Goal: Obtain resource: Obtain resource

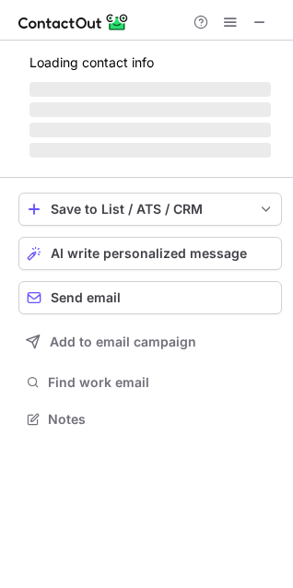
scroll to position [476, 293]
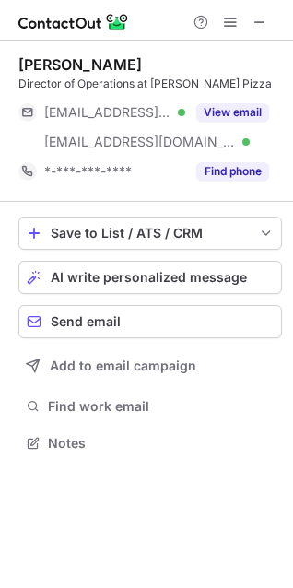
scroll to position [430, 293]
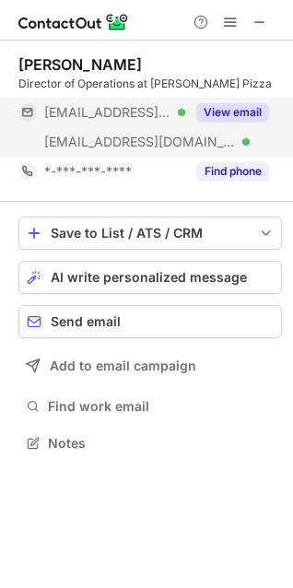
click at [232, 119] on button "View email" at bounding box center [232, 112] width 73 height 18
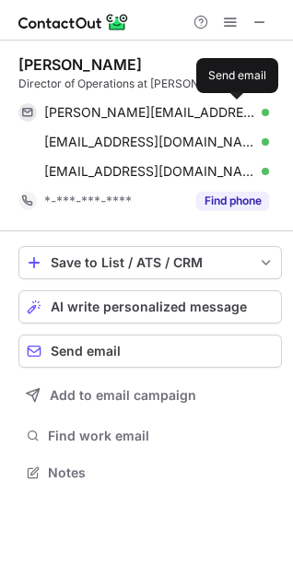
scroll to position [459, 293]
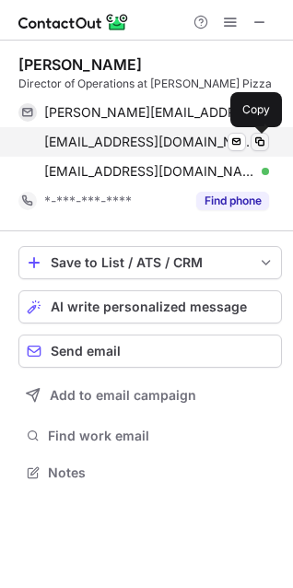
click at [257, 143] on span at bounding box center [260, 142] width 15 height 15
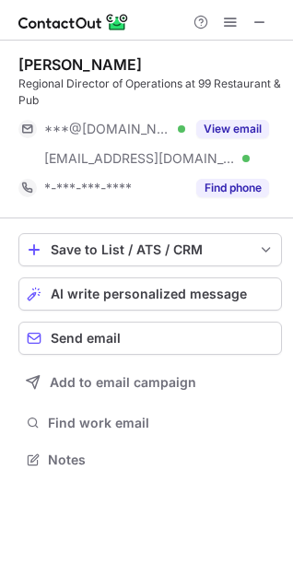
scroll to position [446, 293]
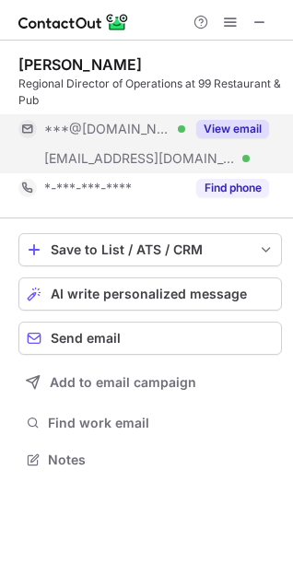
click at [254, 126] on button "View email" at bounding box center [232, 129] width 73 height 18
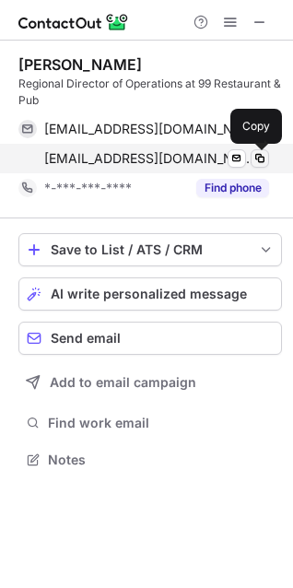
click at [254, 157] on span at bounding box center [260, 158] width 15 height 15
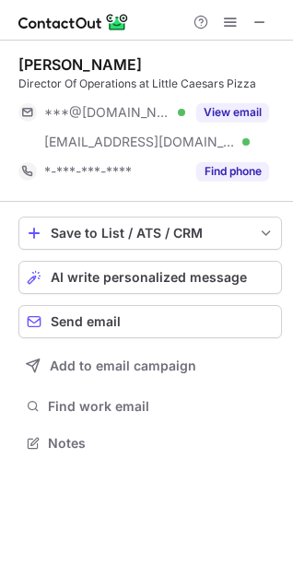
scroll to position [430, 293]
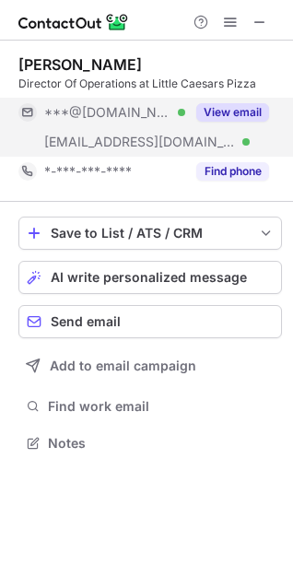
click at [251, 116] on button "View email" at bounding box center [232, 112] width 73 height 18
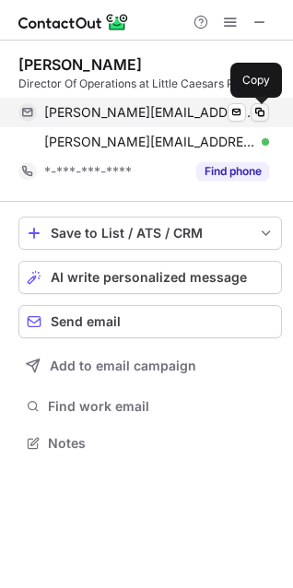
click at [264, 109] on span at bounding box center [260, 112] width 15 height 15
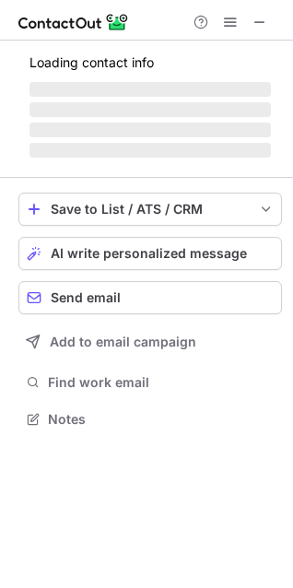
scroll to position [446, 293]
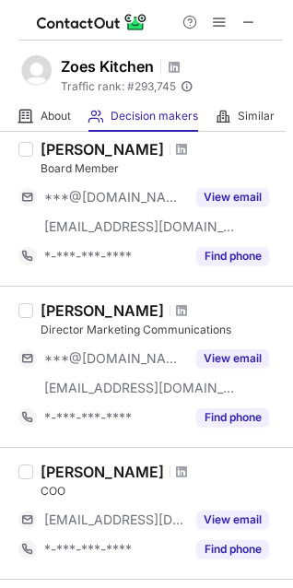
scroll to position [1106, 0]
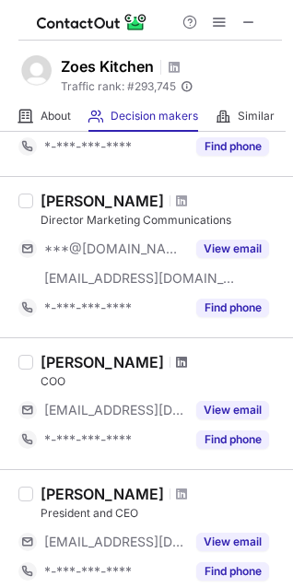
click at [176, 360] on span at bounding box center [181, 362] width 11 height 15
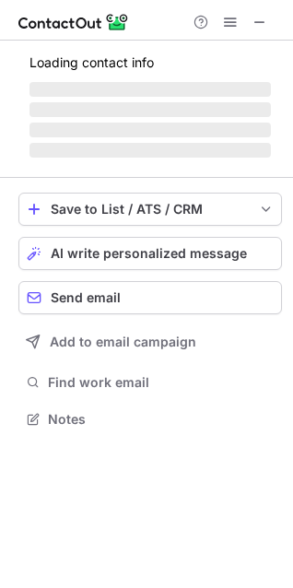
scroll to position [8, 8]
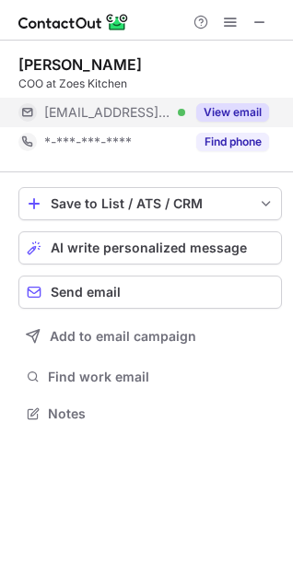
click at [243, 120] on button "View email" at bounding box center [232, 112] width 73 height 18
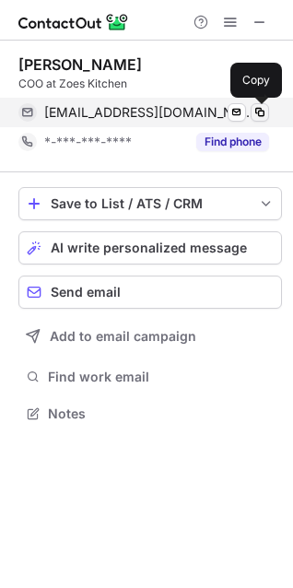
click at [266, 110] on span at bounding box center [260, 112] width 15 height 15
click at [264, 109] on span at bounding box center [260, 112] width 15 height 15
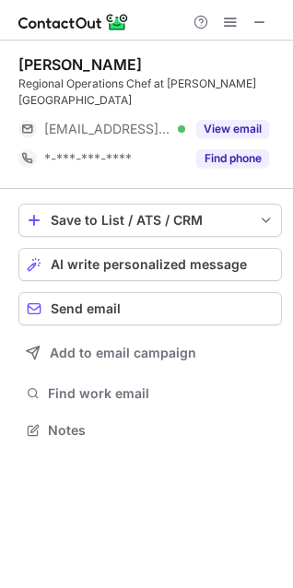
scroll to position [9, 8]
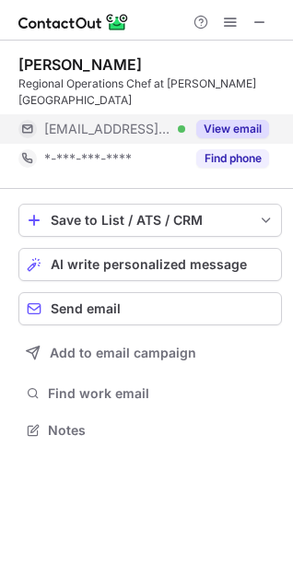
click at [216, 126] on button "View email" at bounding box center [232, 129] width 73 height 18
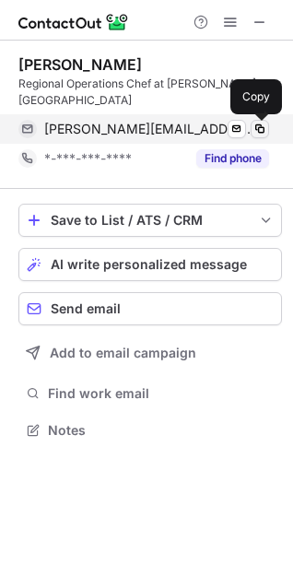
click at [258, 127] on span at bounding box center [260, 129] width 15 height 15
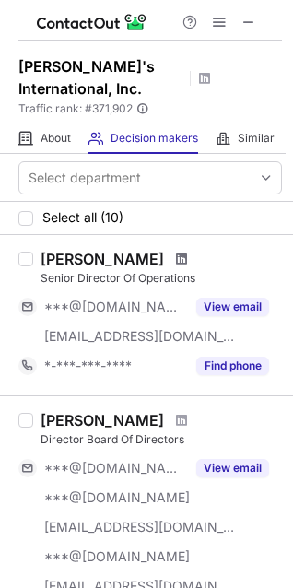
click at [176, 259] on span at bounding box center [181, 259] width 11 height 15
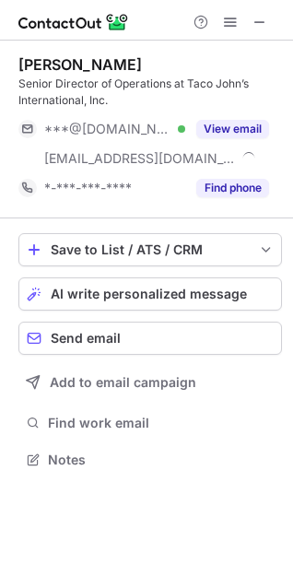
scroll to position [446, 293]
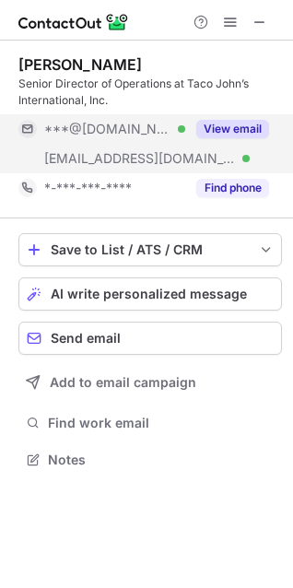
click at [221, 129] on button "View email" at bounding box center [232, 129] width 73 height 18
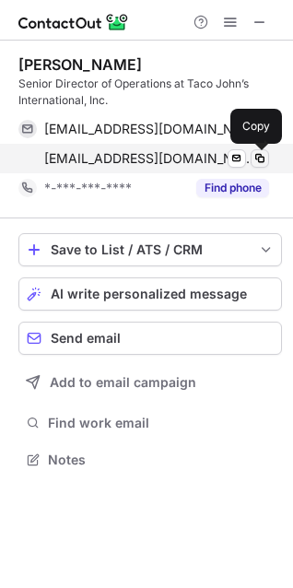
click at [254, 159] on span at bounding box center [260, 158] width 15 height 15
